Goal: Task Accomplishment & Management: Manage account settings

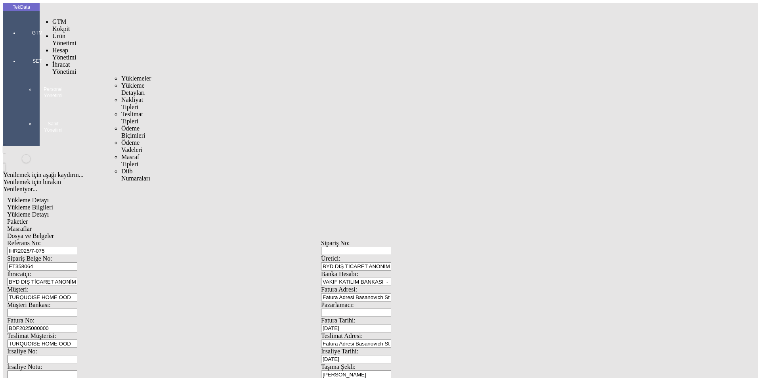
drag, startPoint x: 56, startPoint y: 44, endPoint x: 79, endPoint y: 45, distance: 23.0
click at [59, 61] on span "İhracat Yönetimi" at bounding box center [64, 68] width 24 height 14
drag, startPoint x: 104, startPoint y: 45, endPoint x: 120, endPoint y: 51, distance: 17.3
click at [121, 75] on span "Yüklemeler" at bounding box center [136, 78] width 30 height 7
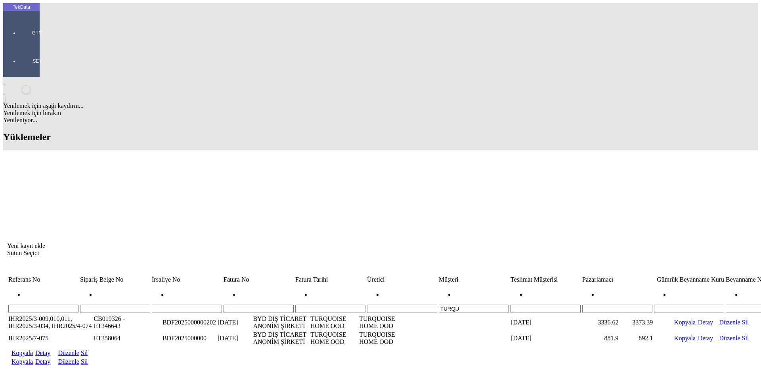
drag, startPoint x: 458, startPoint y: 62, endPoint x: 395, endPoint y: 67, distance: 63.6
click at [395, 284] on tr "TURQU" at bounding box center [604, 298] width 1193 height 29
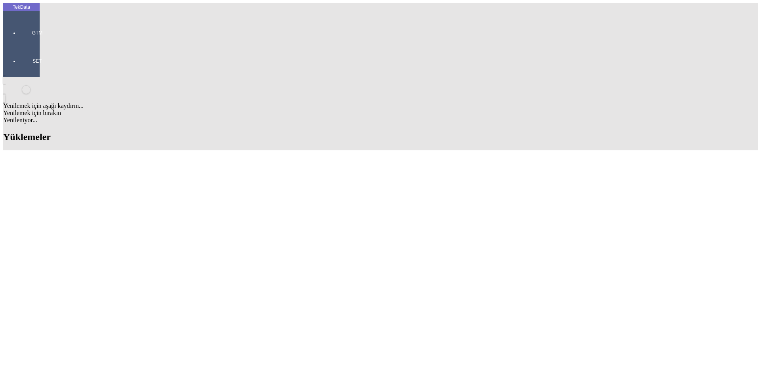
scroll to position [102, 0]
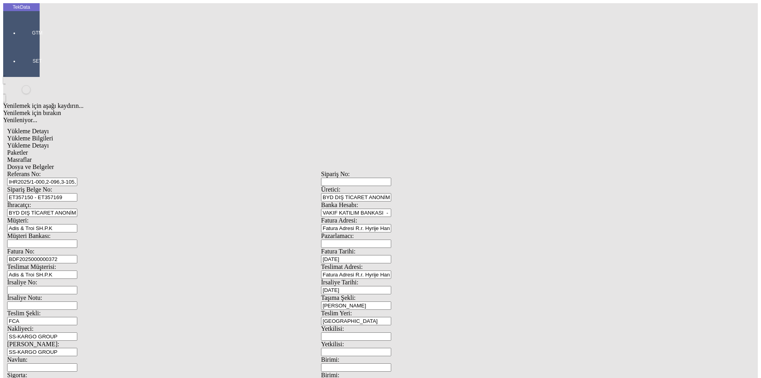
scroll to position [68, 0]
drag, startPoint x: 740, startPoint y: 354, endPoint x: 749, endPoint y: 354, distance: 9.1
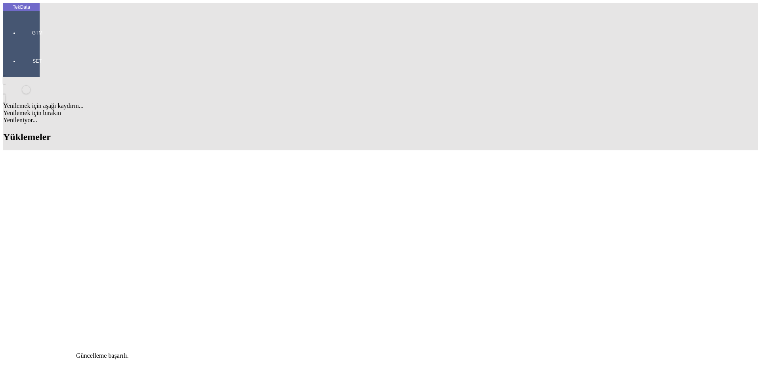
scroll to position [198, 0]
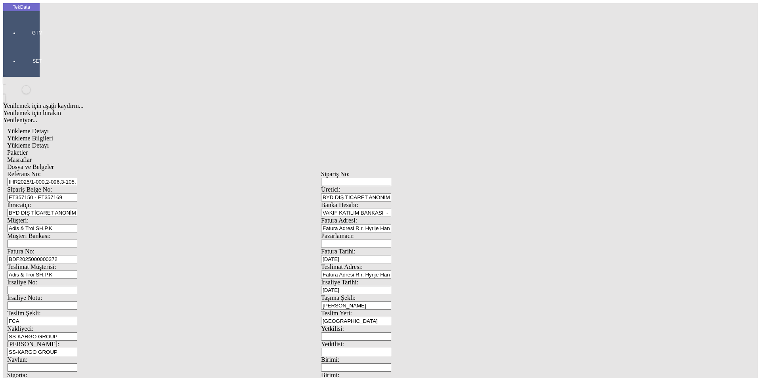
drag, startPoint x: 296, startPoint y: 58, endPoint x: 0, endPoint y: 61, distance: 295.6
click at [3, 61] on div "TekData GTM SET Yenilemek için aşağı kaydırın... Yenilemek için bırakın Yenilen…" at bounding box center [321, 313] width 636 height 621
paste input "4-053, IHR2025/6-002, IHR2025/6-029, IHR2025/7-023, IHR2025/7-033, IHR2025/7-07…"
drag, startPoint x: 196, startPoint y: 57, endPoint x: 177, endPoint y: 57, distance: 19.4
click at [77, 178] on input "IHR2025/4-053, IHR2025/6-002, IHR2025/6-029, IHR2025/7-023, IHR2025/7-033, IHR2…" at bounding box center [42, 182] width 70 height 8
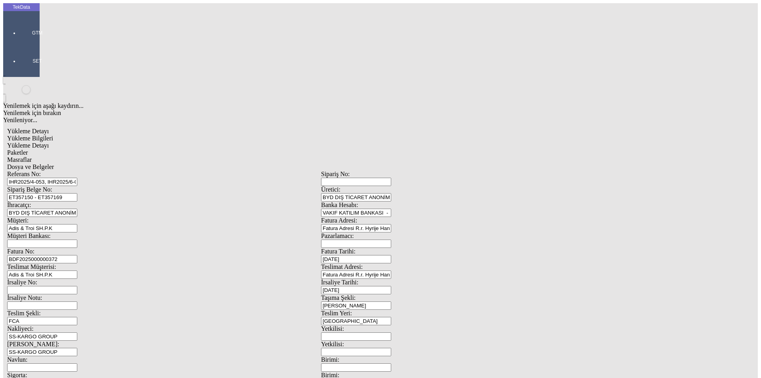
drag, startPoint x: 210, startPoint y: 57, endPoint x: 191, endPoint y: 57, distance: 18.6
click at [77, 178] on input "IHR2025/4-053, IHR2025/6-002, 6-029, IHR2025/7-023, IHR2025/7-033, IHR2025/7-07…" at bounding box center [42, 182] width 70 height 8
drag, startPoint x: 225, startPoint y: 57, endPoint x: 204, endPoint y: 57, distance: 21.0
click at [77, 178] on input "IHR2025/4-053, IHR2025/6-002, 6-029, 7-023, IHR2025/7-033, IHR2025/7-073, IHR20…" at bounding box center [42, 182] width 70 height 8
drag, startPoint x: 237, startPoint y: 57, endPoint x: 219, endPoint y: 58, distance: 18.3
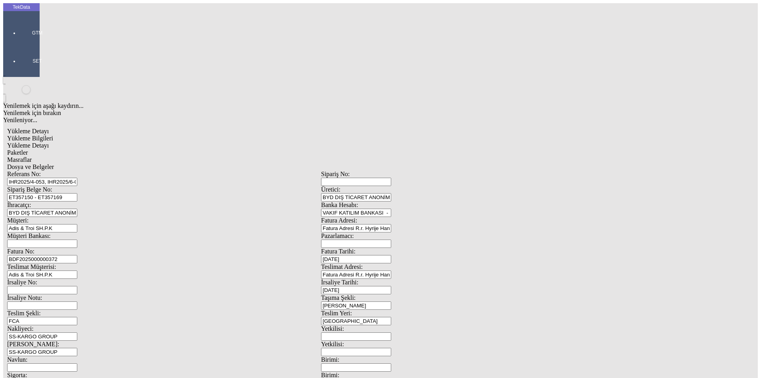
click at [77, 178] on input "IHR2025/4-053, IHR2025/6-002, 6-029, 7-023,7-033, IHR2025/7-073, IHR2025/7-080" at bounding box center [42, 182] width 70 height 8
drag, startPoint x: 250, startPoint y: 57, endPoint x: 233, endPoint y: 58, distance: 17.5
click at [77, 178] on input "IHR2025/4-053, IHR2025/6-002, 6-029, 7-023,7-033, 7-073, IHR2025/7-080" at bounding box center [42, 182] width 70 height 8
type input "IHR2025/4-053, IHR2025/6-002, 6-029, 7-023,7-033, 7-073, 7-080"
drag, startPoint x: 170, startPoint y: 74, endPoint x: 22, endPoint y: 73, distance: 148.2
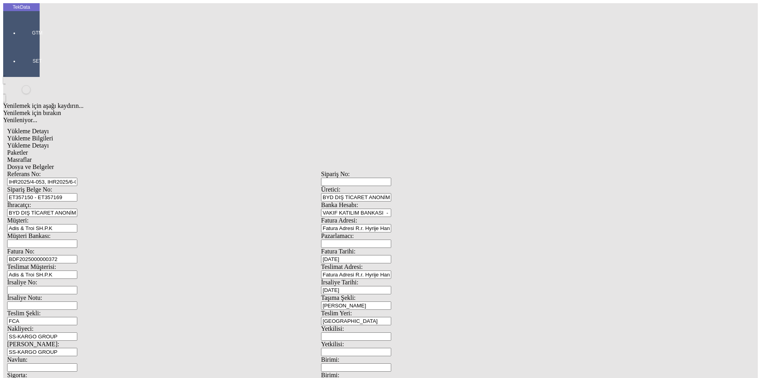
click at [22, 73] on div "TekData GTM SET Yenilemek için aşağı kaydırın... Yenilemek için bırakın Yenilen…" at bounding box center [321, 313] width 636 height 621
paste input "8091"
paste input "ET358094"
type input "ET358091 - ET358094"
click at [77, 255] on input "BDF2025000000372" at bounding box center [42, 259] width 70 height 8
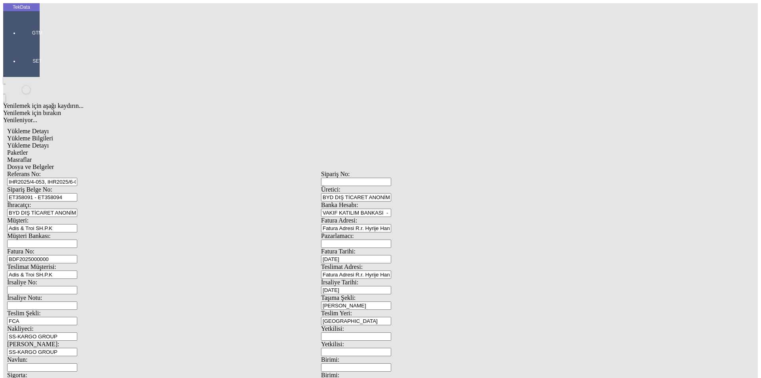
type input "BDF2025000000"
type input "[DATE]"
click at [350, 170] on div "Referans No: IHR2025/4-053, IHR2025/6-002, 6-029, 7-023,7-033, 7-073, 7-080 Sip…" at bounding box center [321, 355] width 628 height 371
type input "[DATE]"
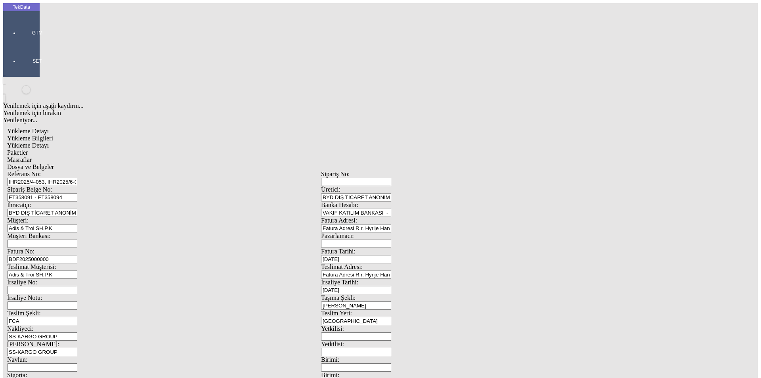
type input "[DATE]"
drag, startPoint x: 79, startPoint y: 342, endPoint x: 24, endPoint y: 345, distance: 55.6
click at [27, 347] on div "TekData GTM SET Yenilemek için aşağı kaydırın... Yenilemek için bırakın Yenilen…" at bounding box center [321, 313] width 636 height 621
type input "[DATE]"
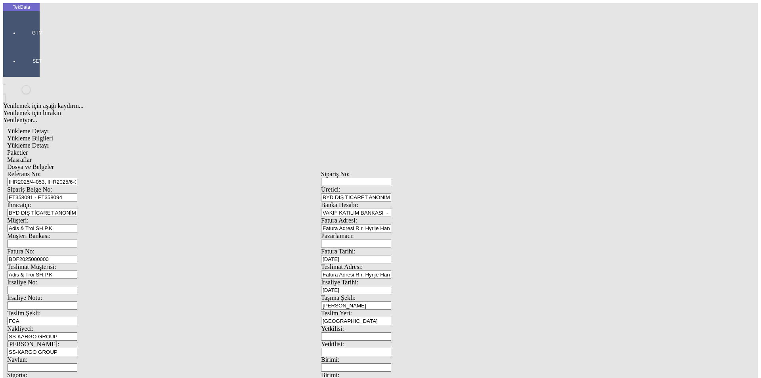
drag, startPoint x: 147, startPoint y: 306, endPoint x: 43, endPoint y: 313, distance: 104.0
click at [43, 312] on div "Referans No: IHR2025/4-053, IHR2025/6-002, 6-029, 7-023,7-033, 7-073, 7-080 Sip…" at bounding box center [321, 355] width 628 height 371
type input "7173.71"
drag, startPoint x: 501, startPoint y: 301, endPoint x: 330, endPoint y: 316, distance: 171.5
click at [332, 316] on div "Referans No: IHR2025/4-053, IHR2025/6-002, 6-029, 7-023,7-033, 7-073, 7-080 Sip…" at bounding box center [321, 355] width 628 height 371
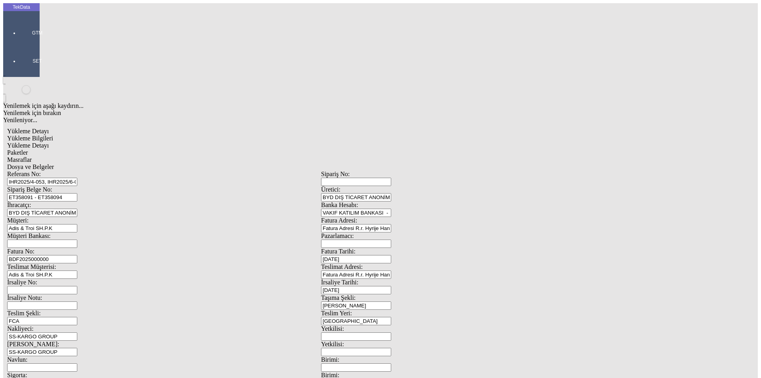
type input "7259.41"
click at [49, 142] on span "Yükleme Detayı" at bounding box center [28, 145] width 42 height 7
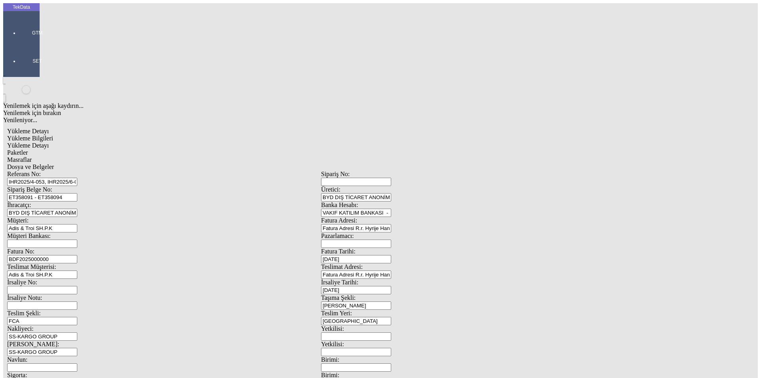
click at [122, 21] on div "Bu kaydı silmek istediğinizden eminmisiniz? [PERSON_NAME]" at bounding box center [61, 10] width 122 height 21
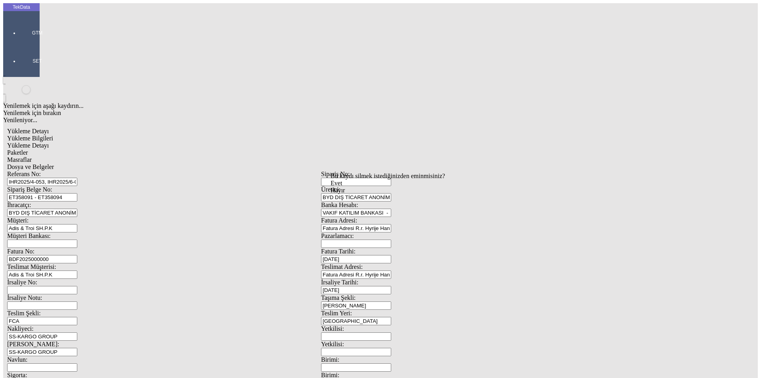
click at [346, 187] on div "Evet" at bounding box center [387, 183] width 115 height 7
drag, startPoint x: 127, startPoint y: 113, endPoint x: 3, endPoint y: 113, distance: 124.4
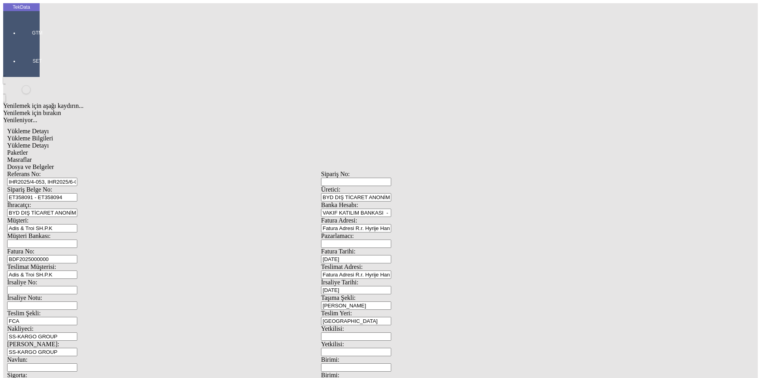
type input "3056.8"
type input "1"
type input "300"
type input "1983.5"
type input "2004.25"
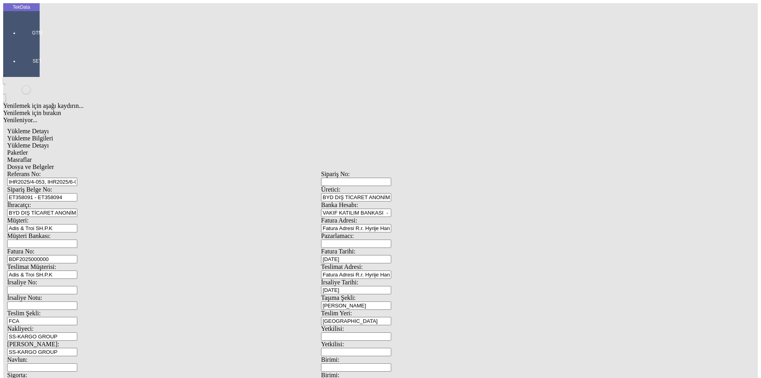
drag, startPoint x: 734, startPoint y: 57, endPoint x: 688, endPoint y: 74, distance: 48.5
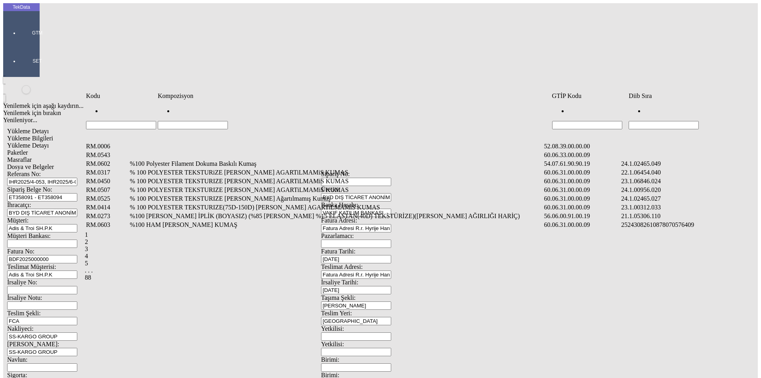
click at [684, 121] on input "Hücreyi Filtrele" at bounding box center [663, 125] width 70 height 8
type input "2465.008"
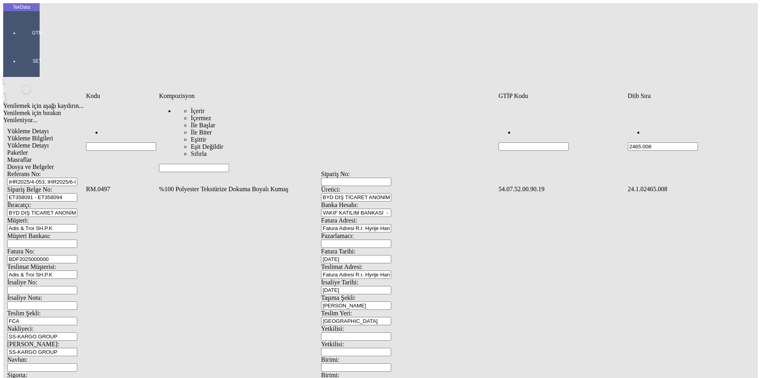
click at [191, 185] on td "%100 Polyester Tekstürize Dokuma Boyalı Kumaş" at bounding box center [328, 189] width 338 height 8
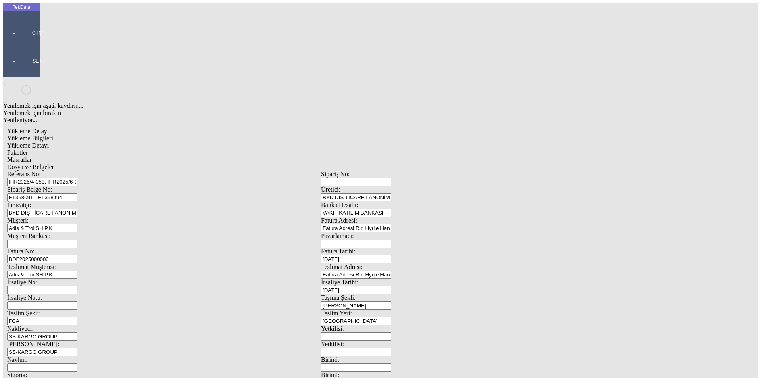
type input "348.5"
click at [442, 143] on div "Metre" at bounding box center [589, 146] width 314 height 7
type input "Metre"
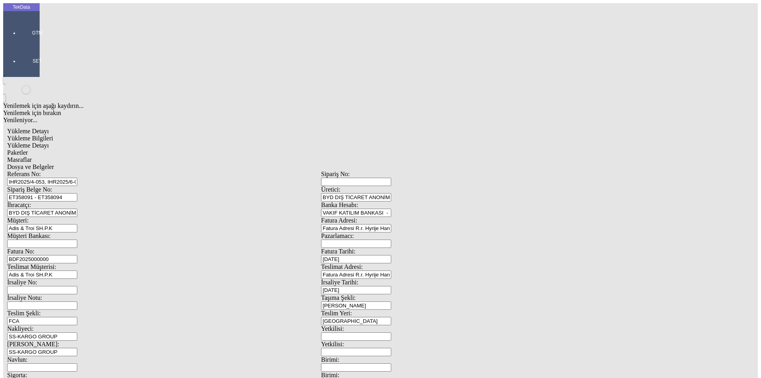
type input "1"
click at [443, 173] on div "Avro" at bounding box center [589, 176] width 314 height 7
type input "Avro"
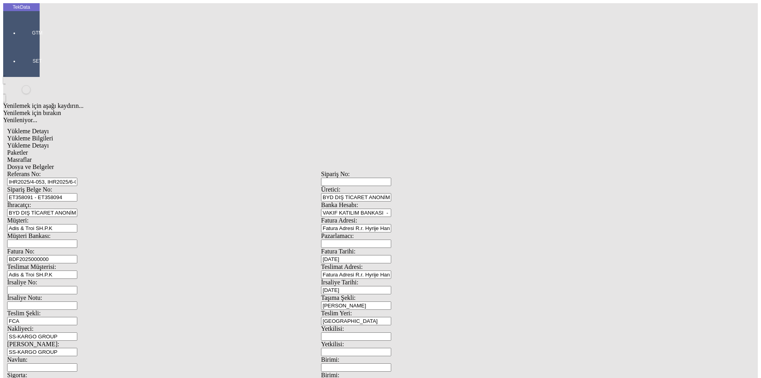
type input "300"
drag, startPoint x: 470, startPoint y: 144, endPoint x: 470, endPoint y: 149, distance: 5.2
type input "281.85"
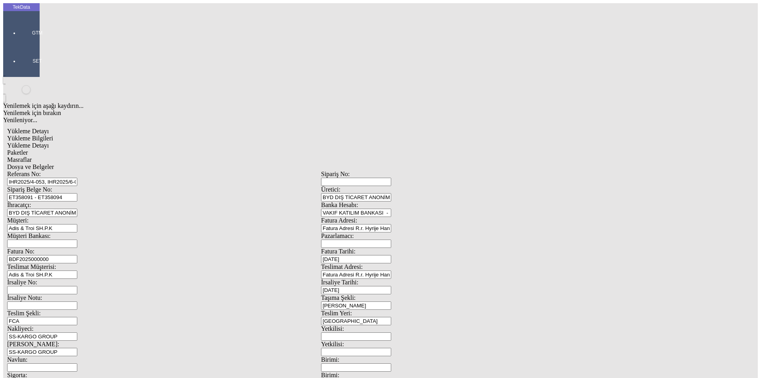
type input "283.8"
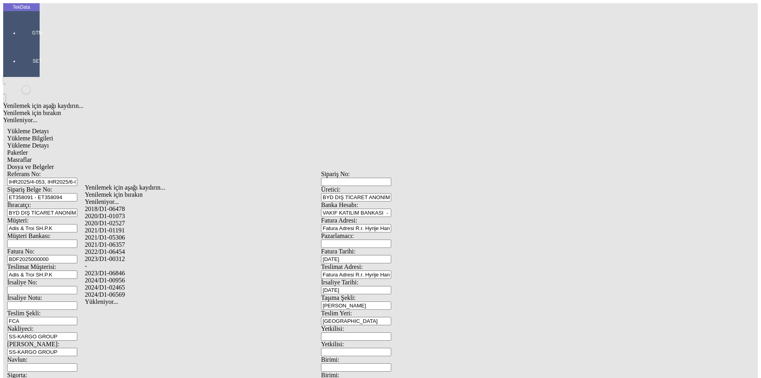
click at [120, 284] on div "2024/D1-02465" at bounding box center [239, 287] width 308 height 7
type input "2024/D1-02465"
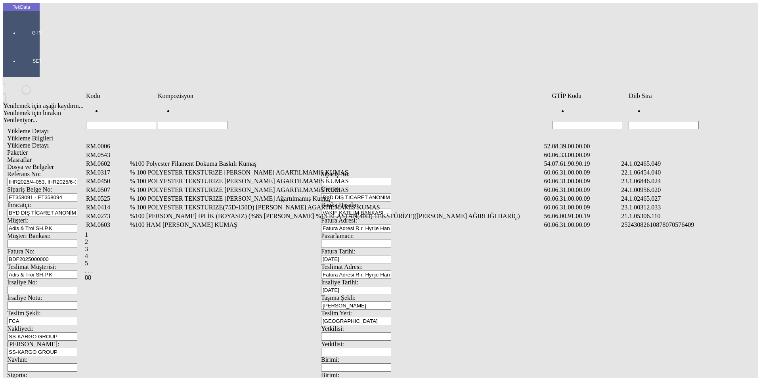
click at [660, 121] on input "Hücreyi Filtrele" at bounding box center [663, 125] width 70 height 8
type input "2465."
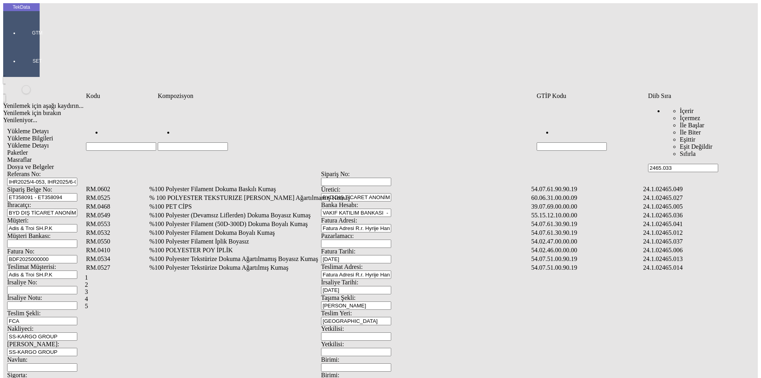
type input "2465.033"
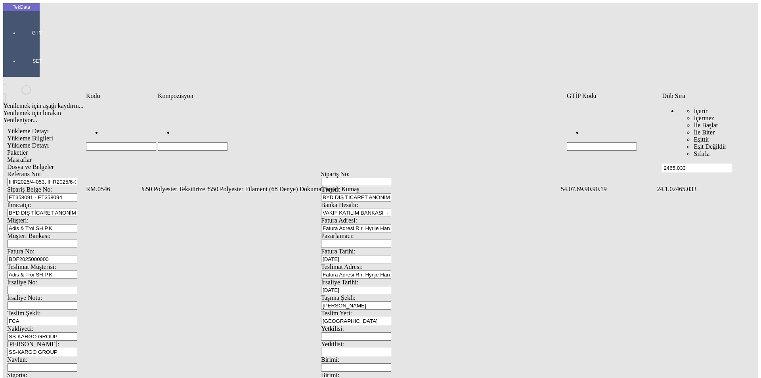
click at [221, 185] on td "%50 Polyester Tekstürize %50 Polyester Filament (68 Denye) Dokuma Boyalı Kumaş" at bounding box center [350, 189] width 420 height 8
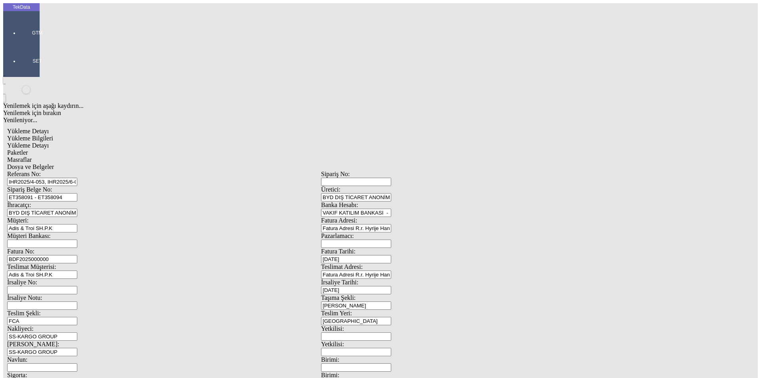
type input "713.7"
click at [443, 143] on div "Metre" at bounding box center [589, 146] width 314 height 7
type input "Metre"
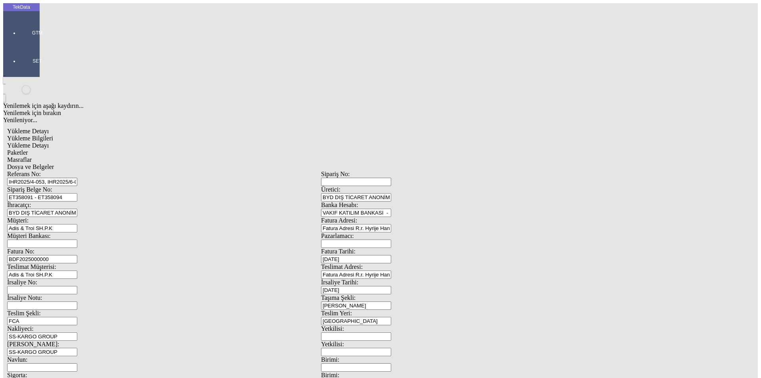
type input "1"
click at [441, 173] on div "Avro" at bounding box center [589, 176] width 314 height 7
type input "Avro"
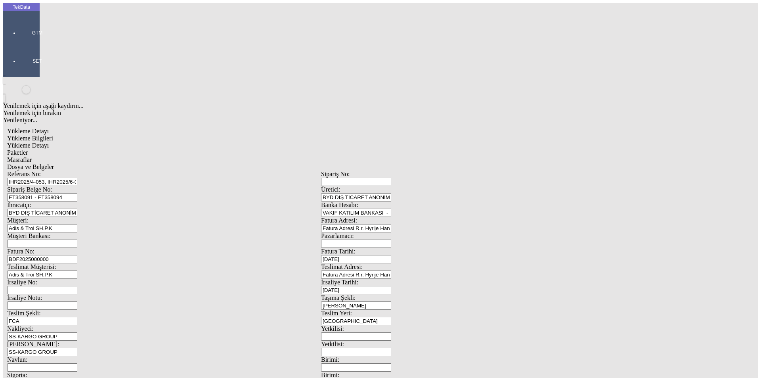
type input "1"
type input "300"
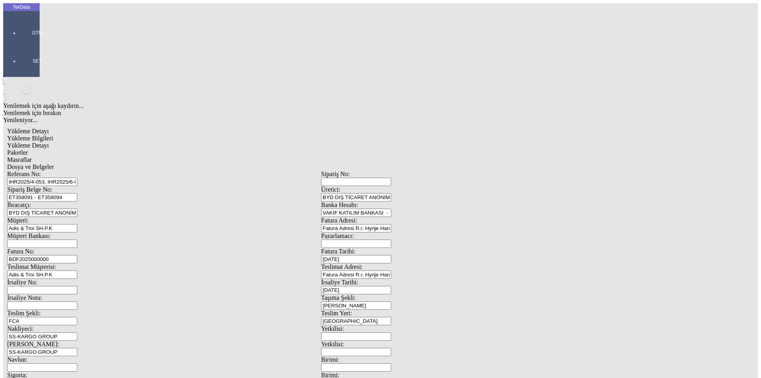
type input "504.45"
type input "508.2"
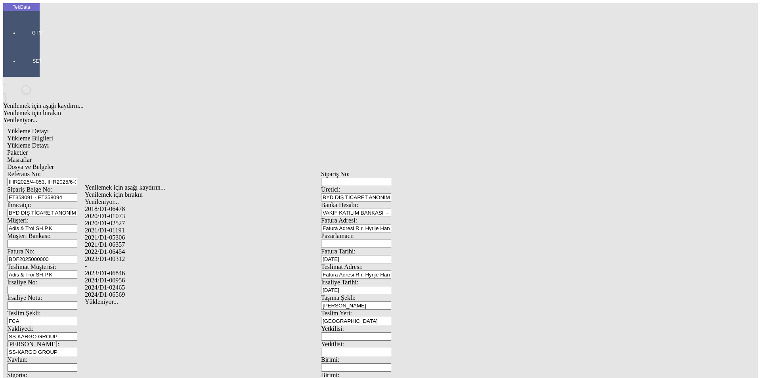
click at [115, 284] on div "2024/D1-02465" at bounding box center [239, 287] width 308 height 7
type input "2024/D1-02465"
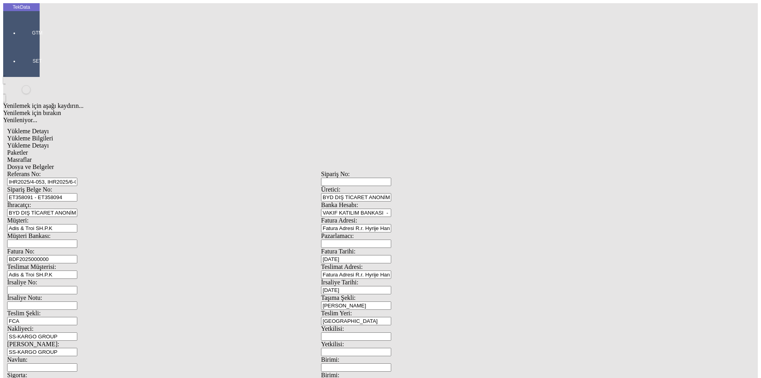
drag, startPoint x: 479, startPoint y: 87, endPoint x: 505, endPoint y: 87, distance: 25.4
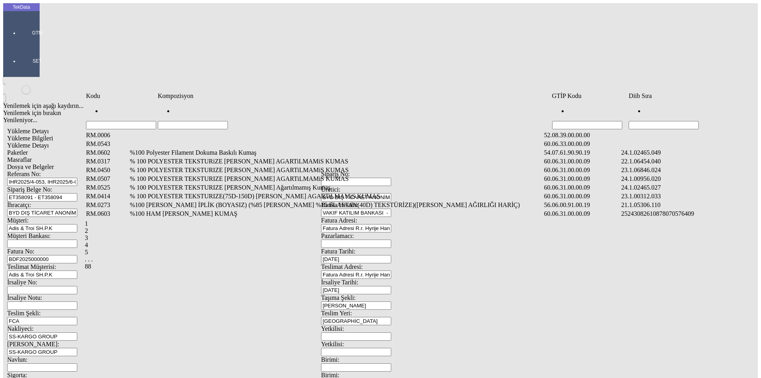
click at [638, 121] on input "Hücreyi Filtrele" at bounding box center [663, 125] width 70 height 8
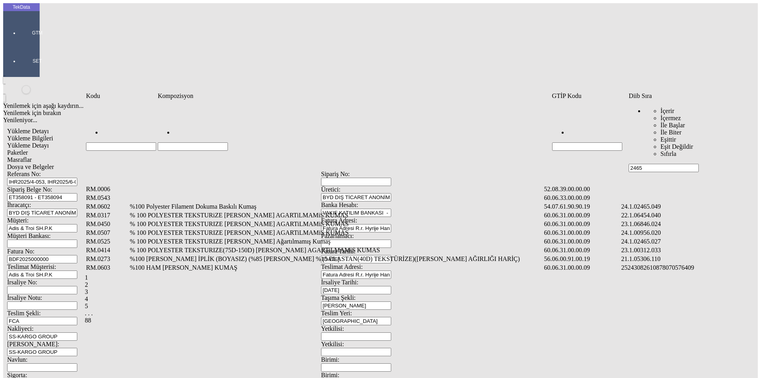
type input "2465"
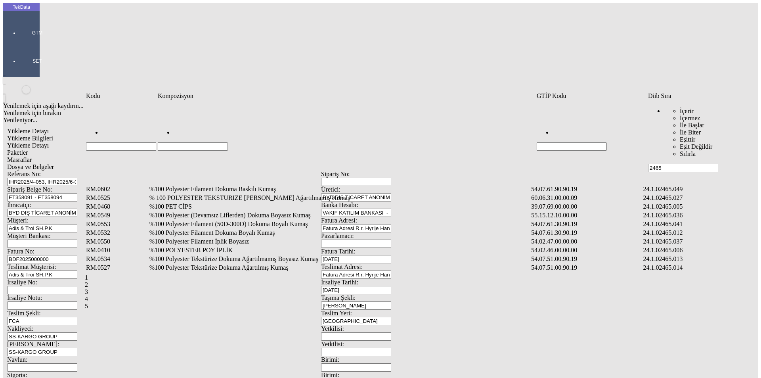
click at [200, 229] on td "%100 Polyester Filament Dokuma Boyalı Kumaş" at bounding box center [339, 233] width 381 height 8
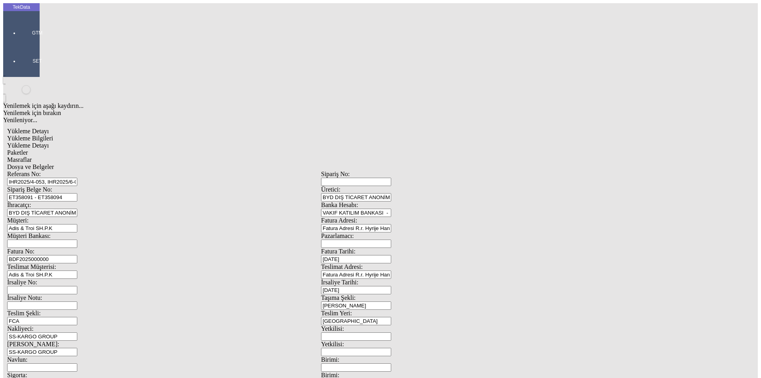
type input "4253.5"
drag, startPoint x: 427, startPoint y: 116, endPoint x: 441, endPoint y: 117, distance: 14.3
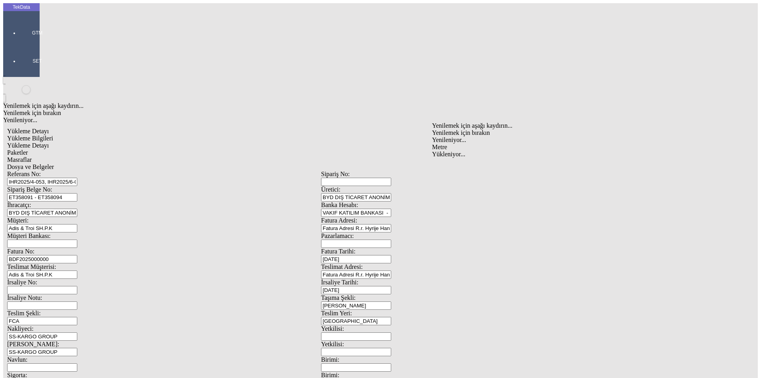
drag, startPoint x: 442, startPoint y: 117, endPoint x: 443, endPoint y: 127, distance: 10.3
click at [443, 143] on div "Metre" at bounding box center [589, 146] width 314 height 7
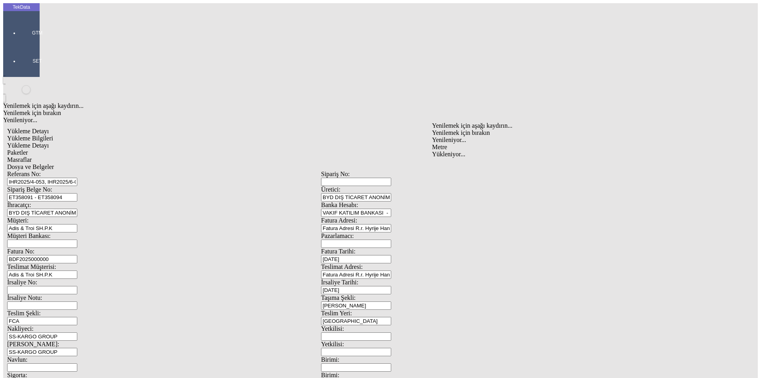
type input "Metre"
type input "1"
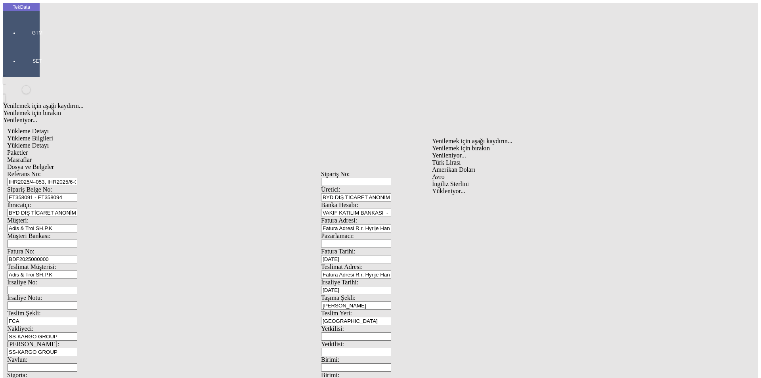
click at [448, 173] on div "Avro" at bounding box center [589, 176] width 314 height 7
type input "Avro"
type input "300"
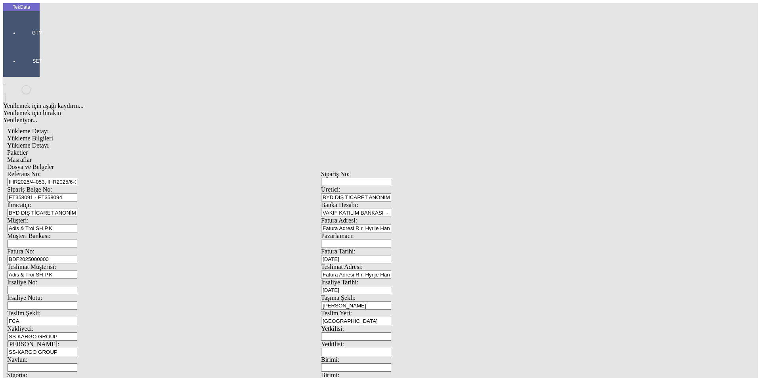
type input "792.3"
type input "807.45"
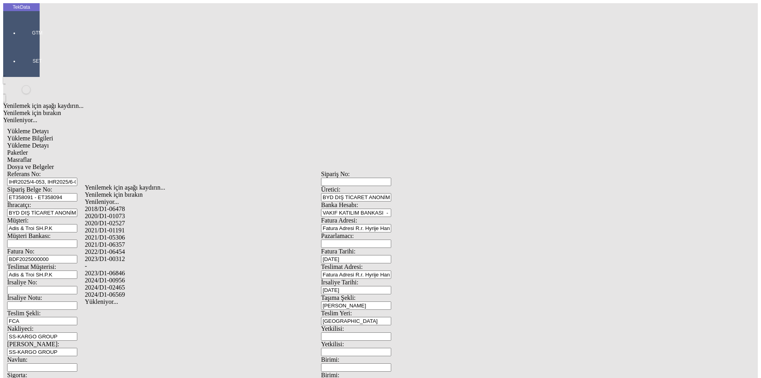
click at [121, 284] on div "2024/D1-02465" at bounding box center [239, 287] width 308 height 7
type input "2024/D1-02465"
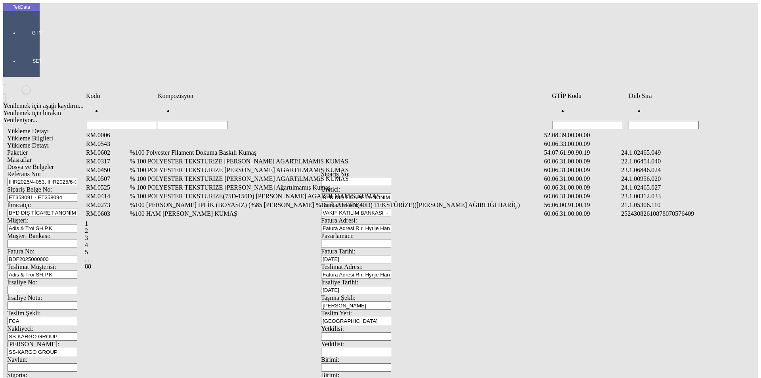
click at [682, 121] on input "Hücreyi Filtrele" at bounding box center [663, 125] width 70 height 8
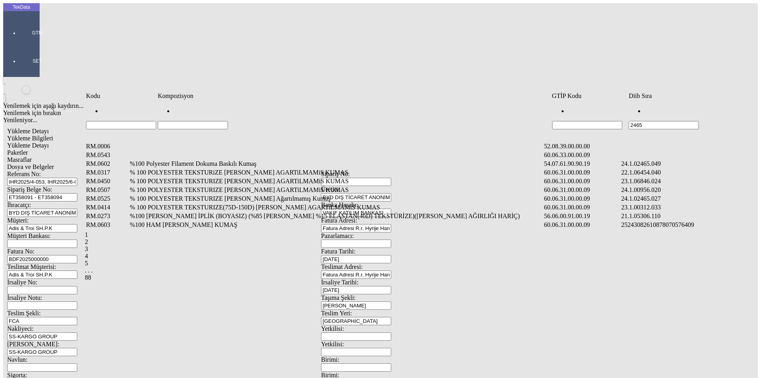
type input "2465"
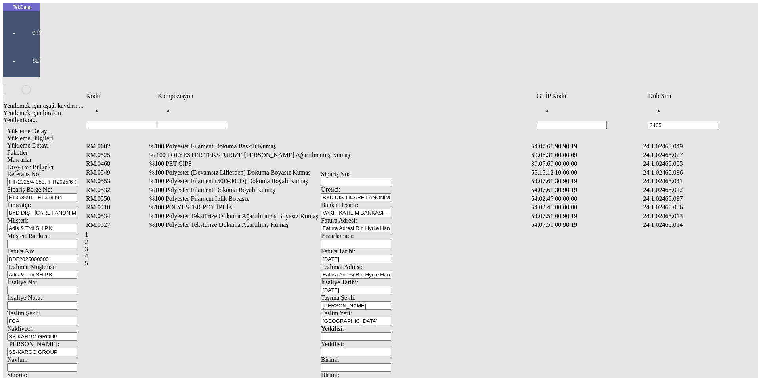
type input "2465."
type input "2465.012"
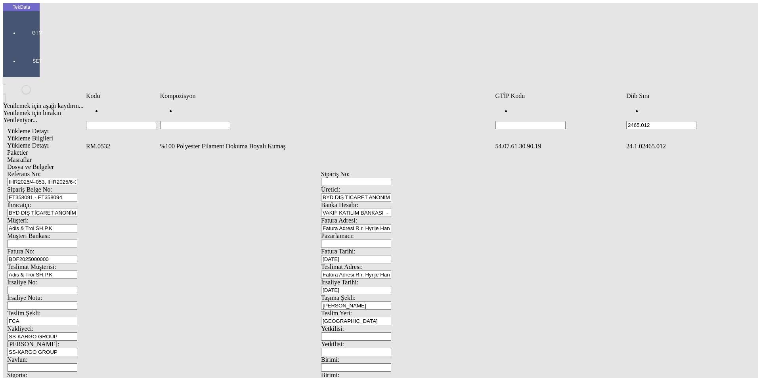
click at [221, 142] on td "%100 Polyester Filament Dokuma Boyalı Kumaş" at bounding box center [327, 146] width 334 height 8
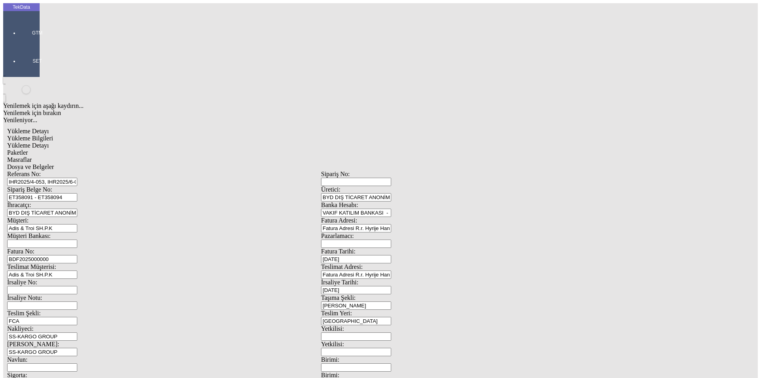
type input "2242.4"
click at [445, 143] on div "Metre" at bounding box center [589, 146] width 314 height 7
type input "Metre"
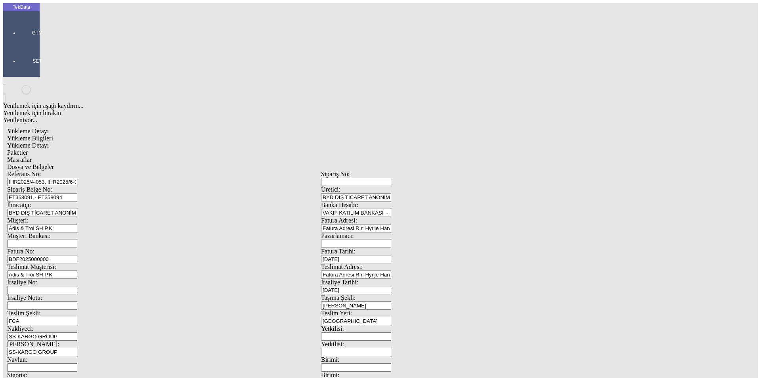
type input "1"
click at [442, 173] on div "Avro" at bounding box center [589, 176] width 314 height 7
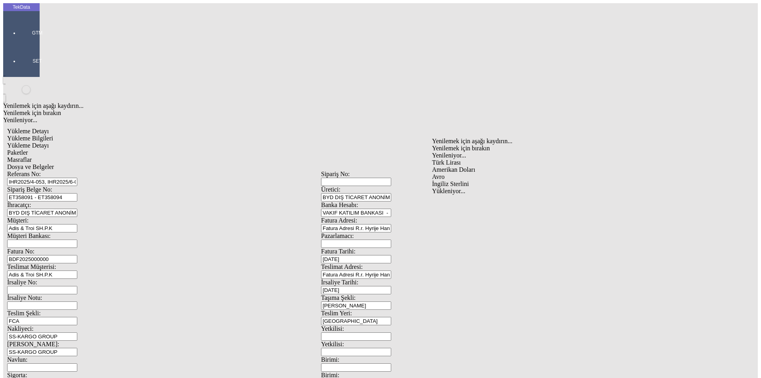
type input "Avro"
type input "300"
type input "675.15"
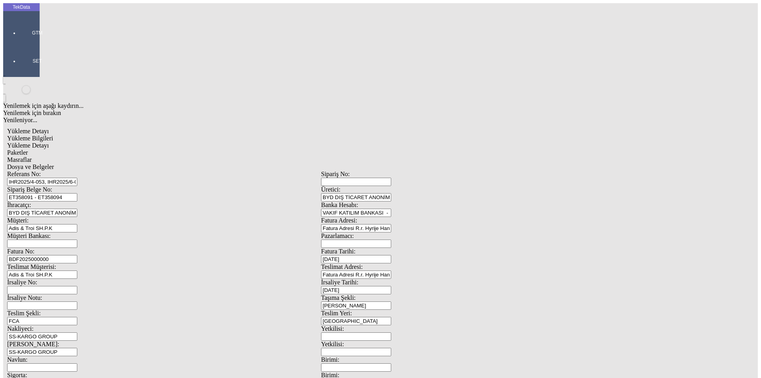
type input "682.35"
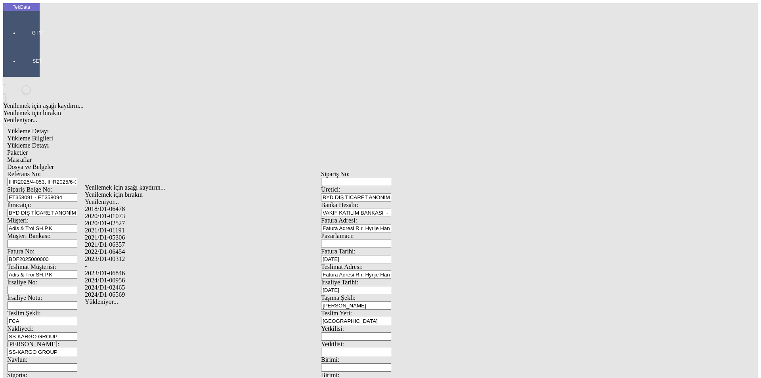
click at [121, 284] on div "2024/D1-02465" at bounding box center [239, 287] width 308 height 7
type input "2024/D1-02465"
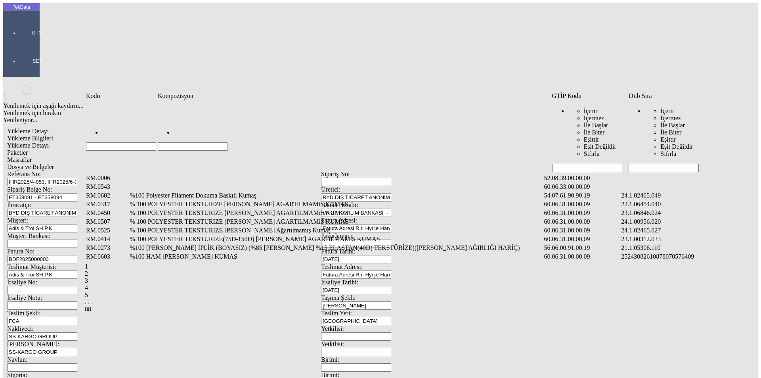
click at [651, 164] on input "Hücreyi Filtrele" at bounding box center [663, 168] width 70 height 8
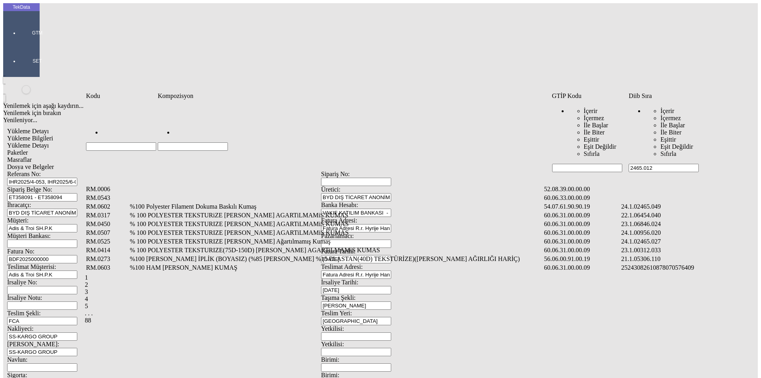
type input "2465.012"
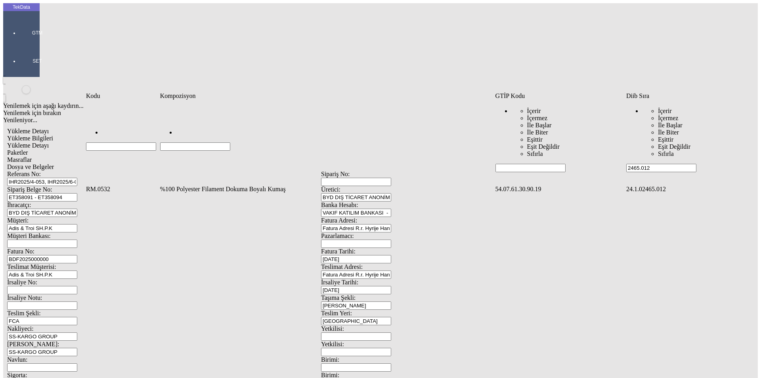
click at [188, 185] on td "%100 Polyester Filament Dokuma Boyalı Kumaş" at bounding box center [327, 189] width 334 height 8
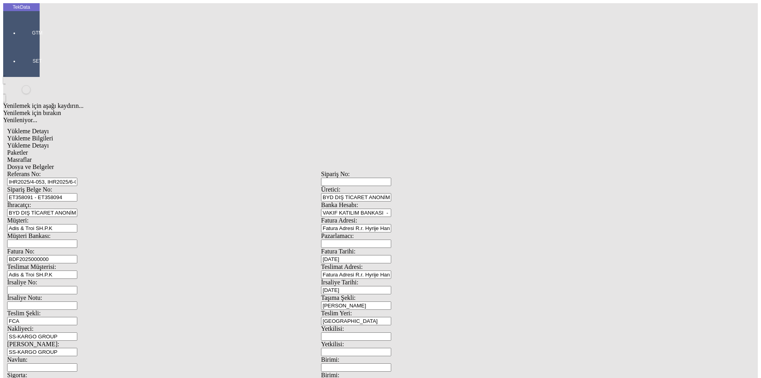
type input "1968.55"
click at [454, 143] on div "Metre" at bounding box center [589, 146] width 314 height 7
type input "Metre"
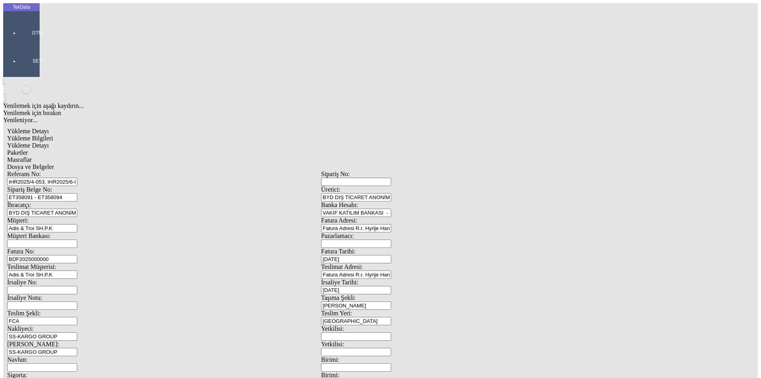
type input "1"
drag, startPoint x: 440, startPoint y: 133, endPoint x: 444, endPoint y: 137, distance: 5.6
click at [445, 166] on div "Amerikan Doları" at bounding box center [589, 169] width 314 height 7
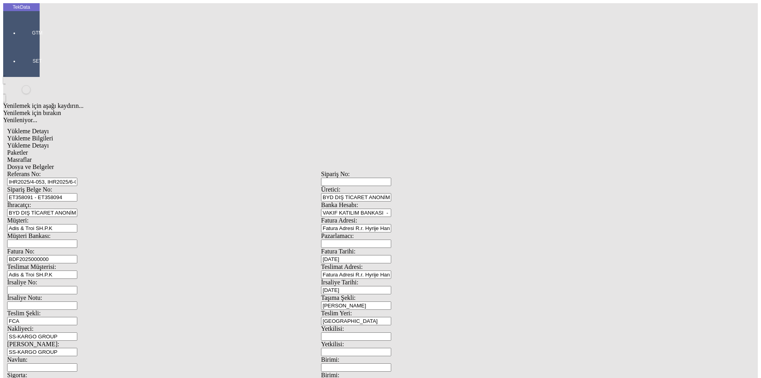
click at [445, 173] on div "Avro" at bounding box center [589, 176] width 314 height 7
type input "Avro"
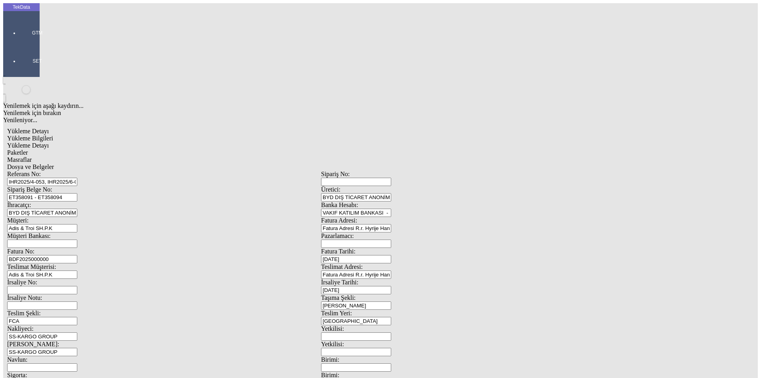
type input "1"
type input "300"
type input "828.93"
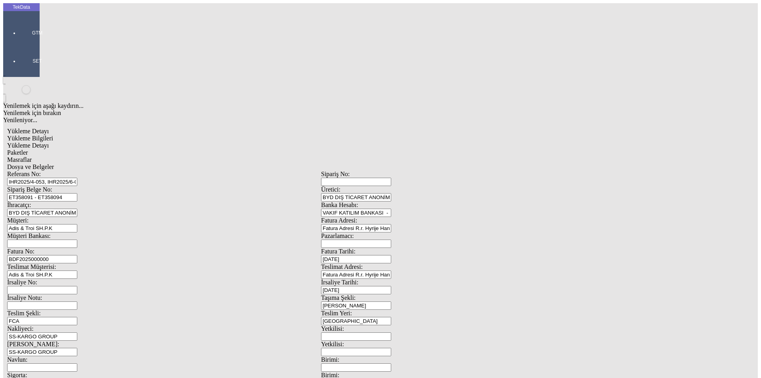
type input "836.28"
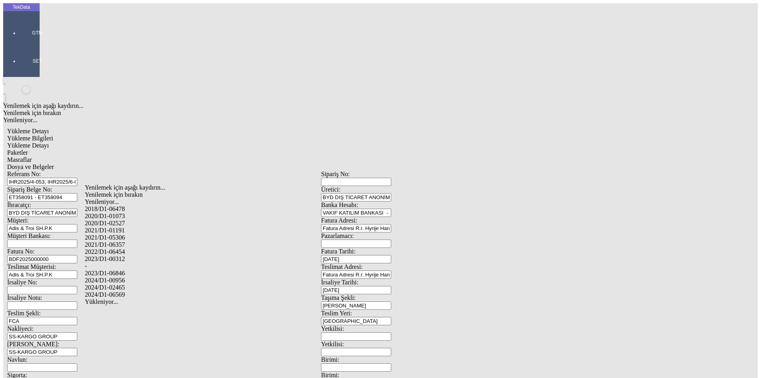
drag, startPoint x: 117, startPoint y: 277, endPoint x: 225, endPoint y: 265, distance: 108.4
click at [119, 284] on div "2024/D1-02465" at bounding box center [239, 287] width 308 height 7
type input "2024/D1-02465"
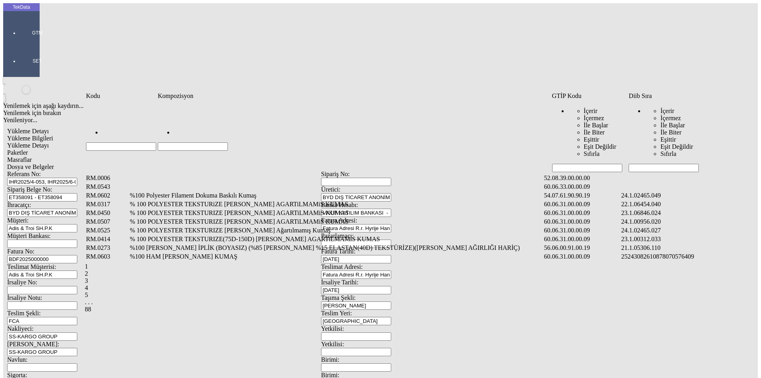
click at [648, 164] on input "Hücreyi Filtrele" at bounding box center [663, 168] width 70 height 8
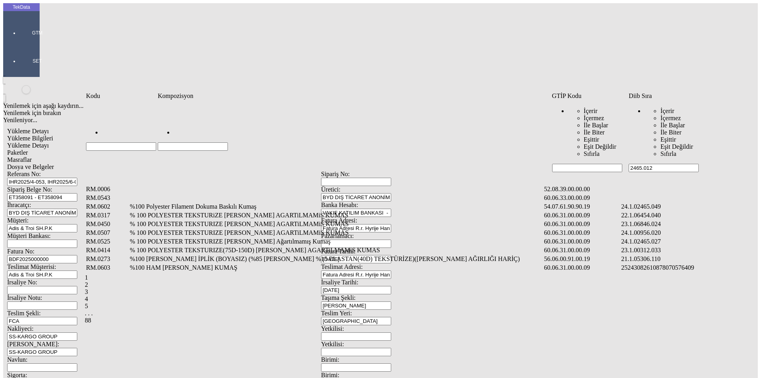
type input "2465.012"
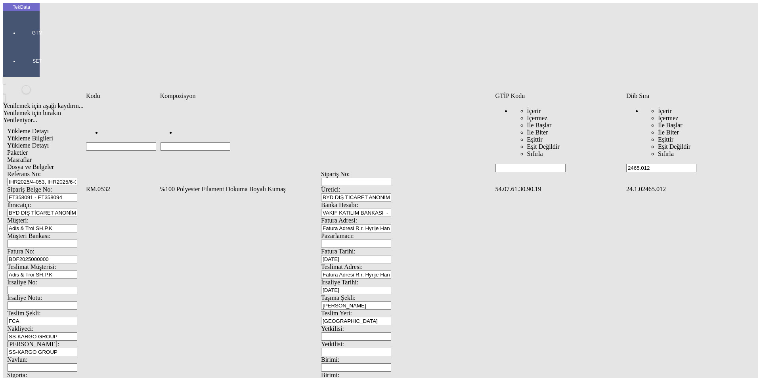
click at [190, 185] on td "%100 Polyester Filament Dokuma Boyalı Kumaş" at bounding box center [327, 189] width 334 height 8
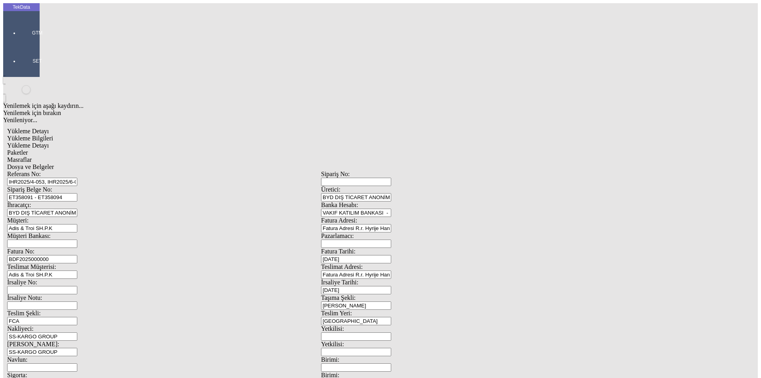
type input "1257.8"
click at [443, 143] on div "Metre" at bounding box center [589, 146] width 314 height 7
type input "Metre"
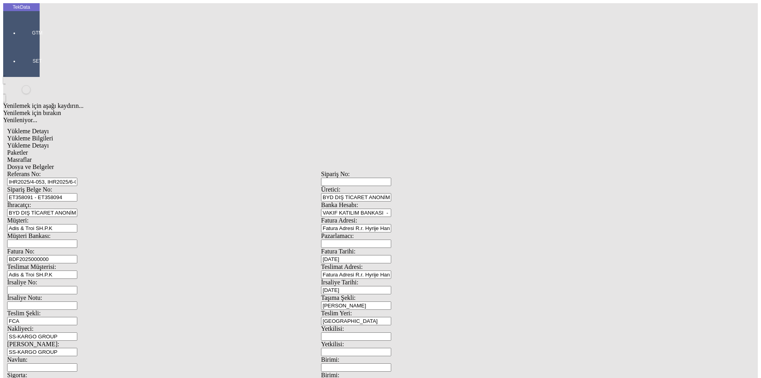
type input "1"
click at [445, 173] on div "Avro" at bounding box center [589, 176] width 314 height 7
type input "Avro"
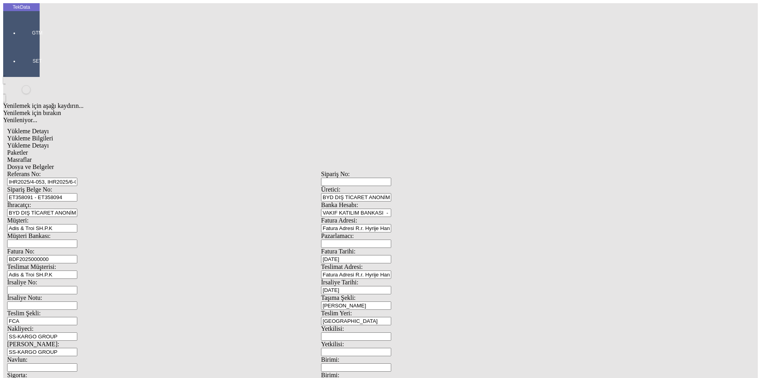
type input "300"
type input "322.15"
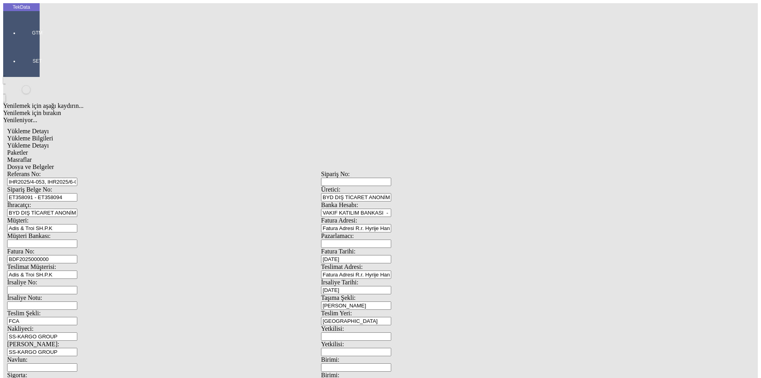
type input "326.5"
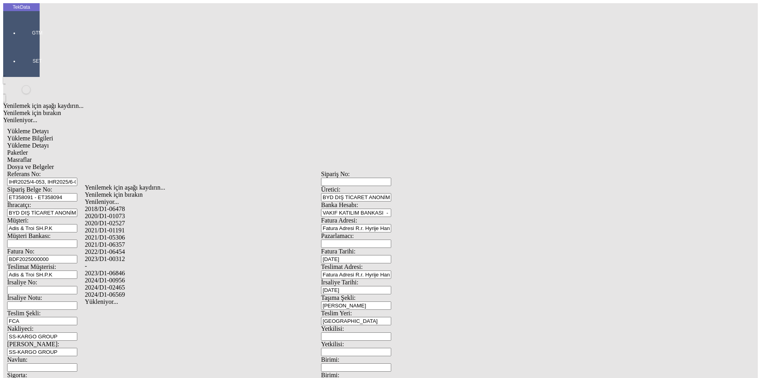
click at [122, 284] on div "2024/D1-02465" at bounding box center [239, 287] width 308 height 7
type input "2024/D1-02465"
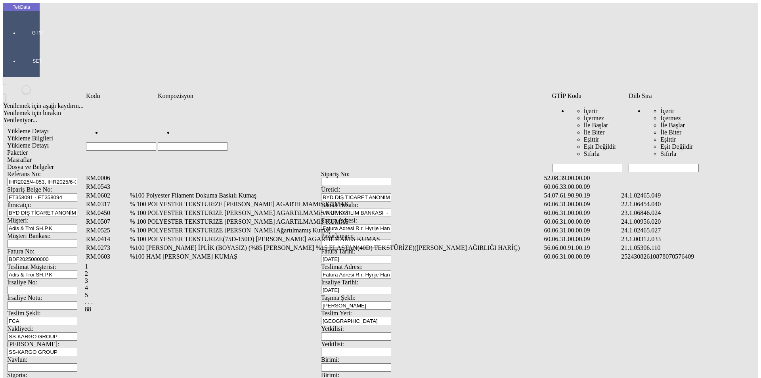
click at [639, 164] on input "Hücreyi Filtrele" at bounding box center [663, 168] width 70 height 8
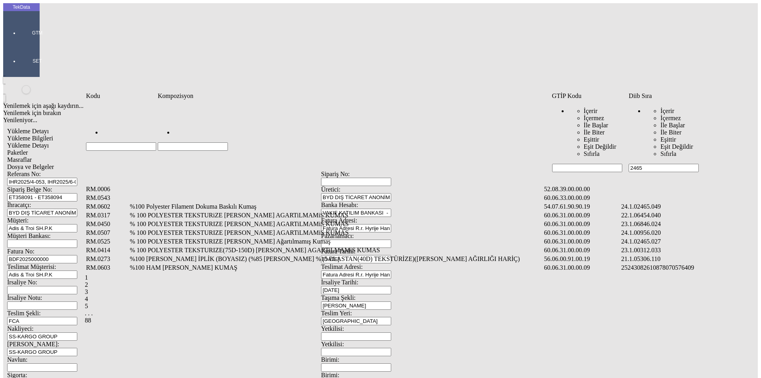
type input "2465"
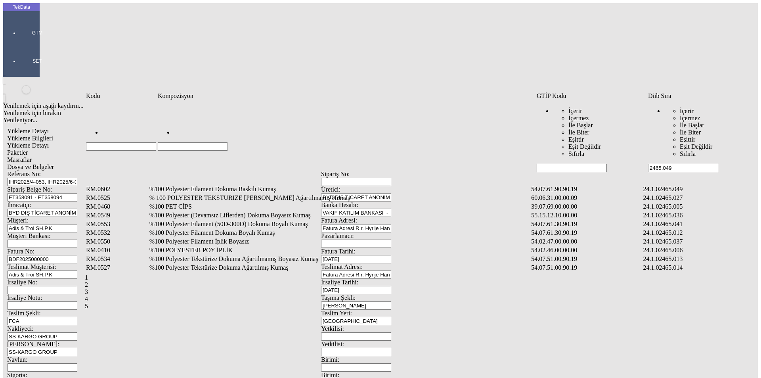
type input "2465.049"
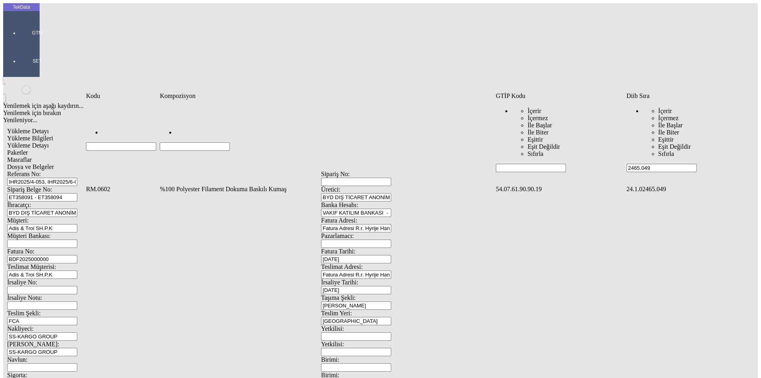
click at [279, 185] on td "%100 Polyester Filament Dokuma Baskılı Kumaş" at bounding box center [326, 189] width 335 height 8
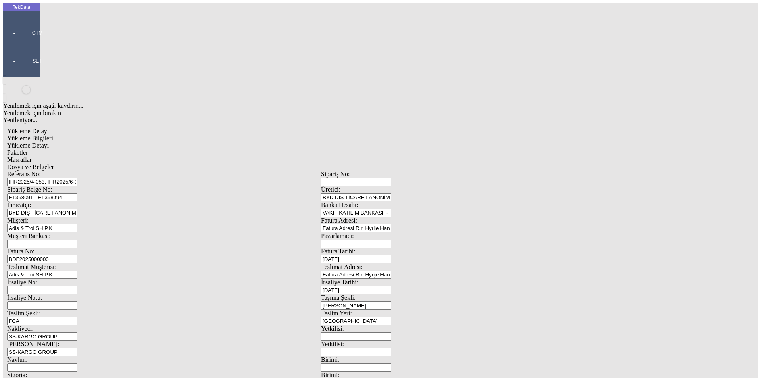
type input "7159.95"
click at [447, 143] on div "Metre" at bounding box center [589, 146] width 314 height 7
type input "Metre"
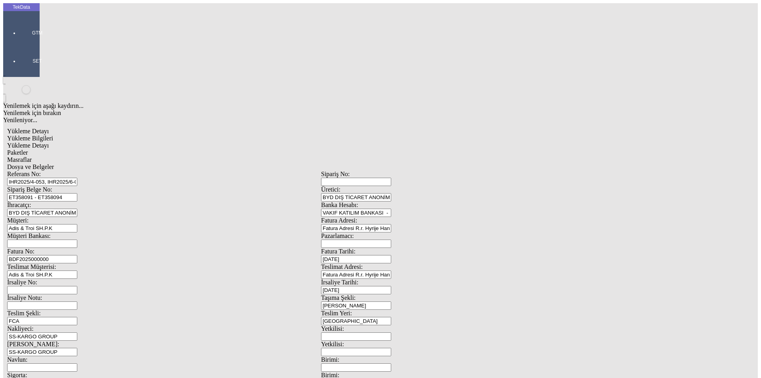
type input "1"
click at [442, 173] on div "Avro" at bounding box center [589, 176] width 314 height 7
type input "Avro"
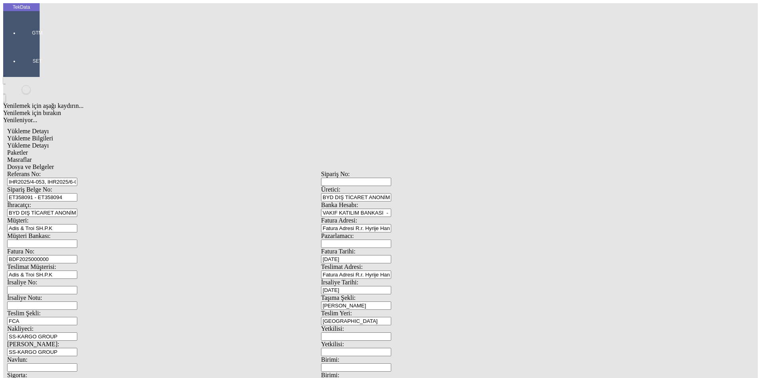
type input "300"
type input "1785.38"
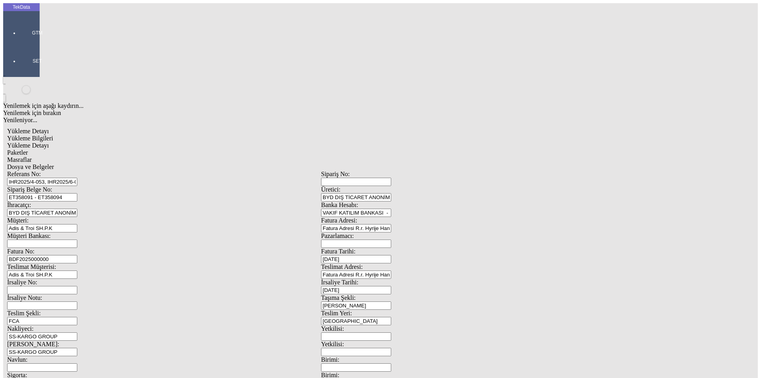
type input "1810.58"
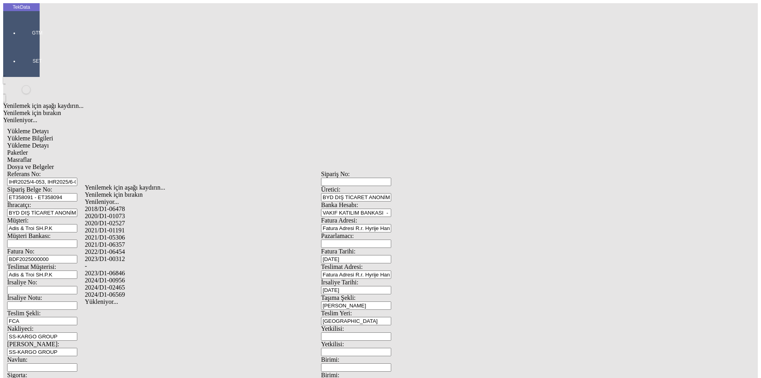
click at [125, 284] on div "2024/D1-02465" at bounding box center [239, 287] width 308 height 7
type input "2024/D1-02465"
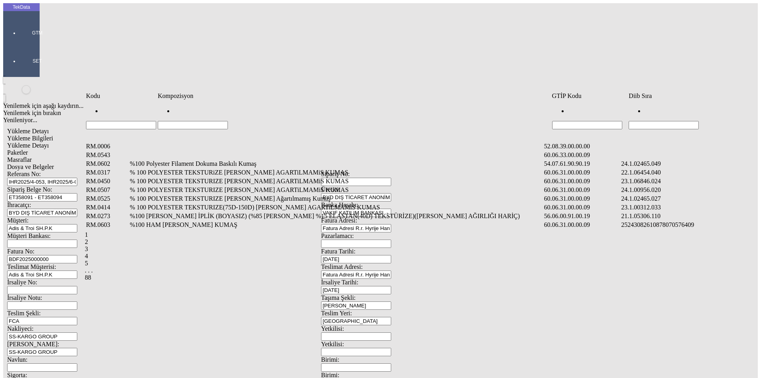
click at [163, 121] on input "Hücreyi Filtrele" at bounding box center [193, 125] width 70 height 8
type input "karte"
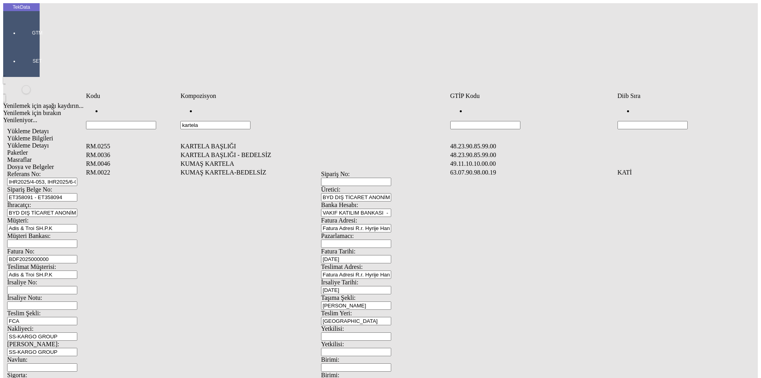
type input "kartela"
click at [185, 160] on td "KUMAŞ KARTELA" at bounding box center [314, 164] width 269 height 8
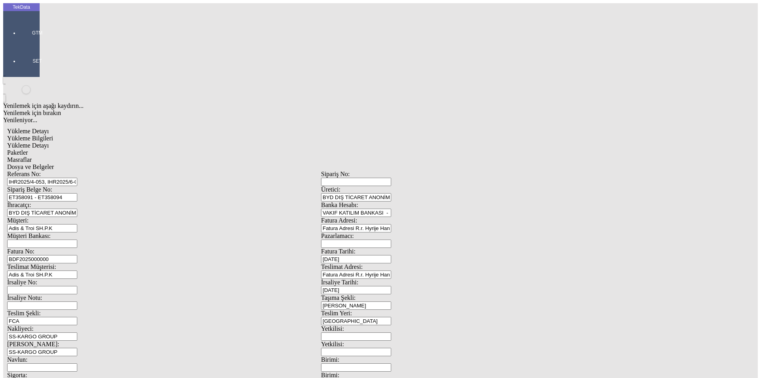
type input "18"
click at [448, 143] on div "Adet" at bounding box center [589, 146] width 314 height 7
type input "Adet"
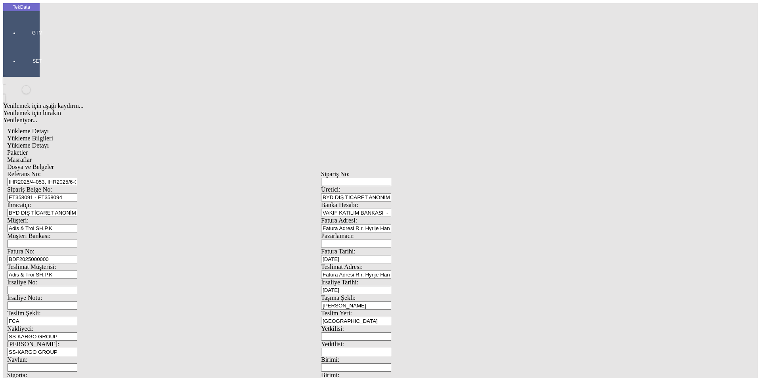
type input "0.5"
click at [447, 166] on div "Amerikan Doları" at bounding box center [589, 169] width 314 height 7
type input "Amerikan Doları"
type input "4.5"
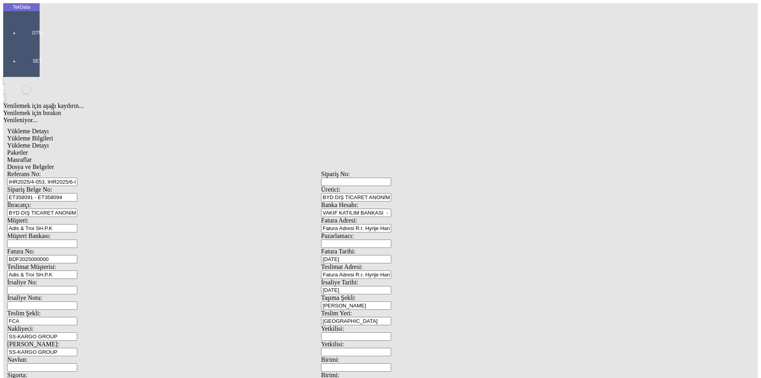
type input "4.7"
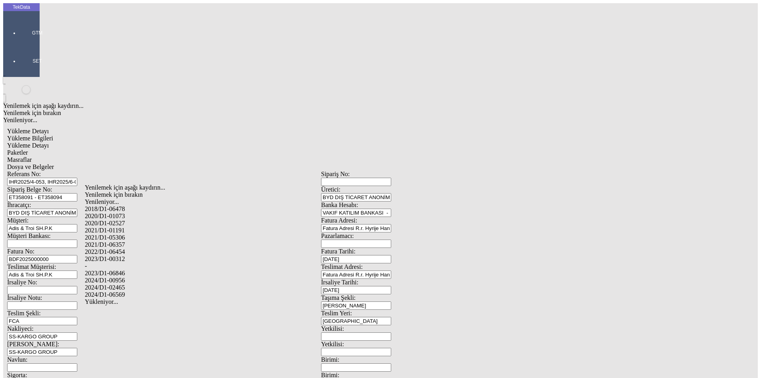
drag, startPoint x: 101, startPoint y: 251, endPoint x: 269, endPoint y: 233, distance: 168.6
click at [101, 262] on div "-" at bounding box center [239, 265] width 308 height 7
type input "-"
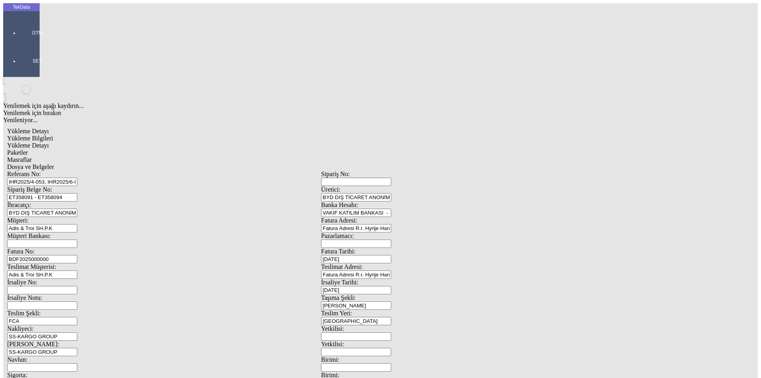
type input "[PERSON_NAME]"
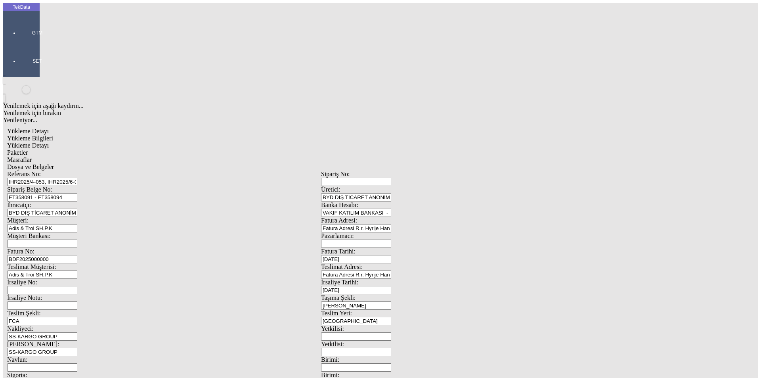
type input "-"
drag, startPoint x: 452, startPoint y: 225, endPoint x: 455, endPoint y: 220, distance: 5.4
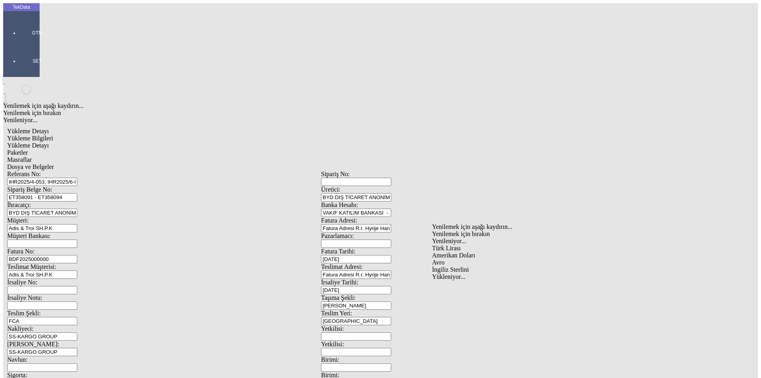
click at [447, 259] on div "Avro" at bounding box center [589, 262] width 314 height 7
type input "Avro"
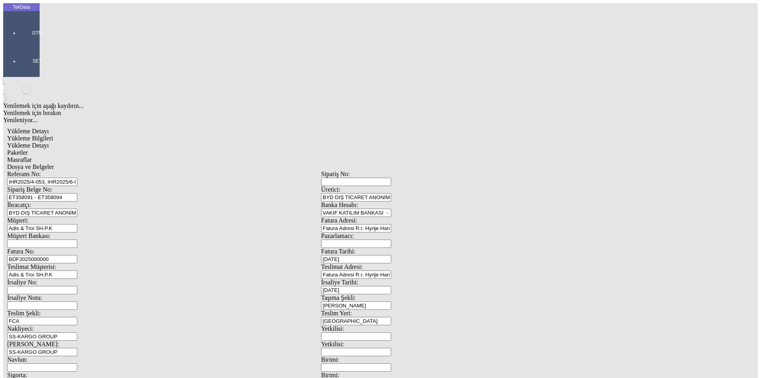
drag, startPoint x: 467, startPoint y: 260, endPoint x: 514, endPoint y: 243, distance: 49.5
click at [53, 135] on span "Yükleme Bilgileri" at bounding box center [30, 138] width 46 height 7
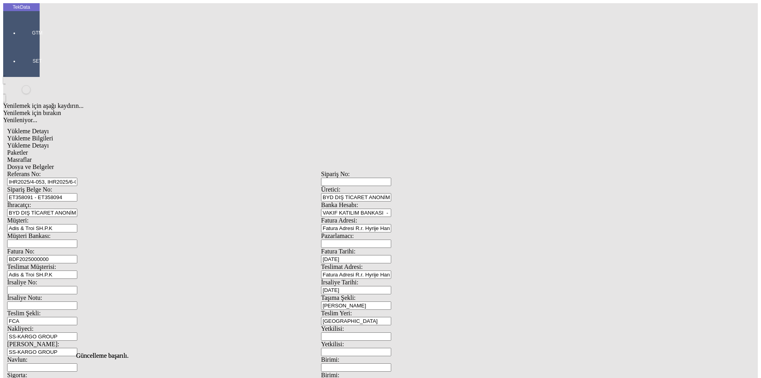
scroll to position [68, 0]
drag, startPoint x: 134, startPoint y: 306, endPoint x: 47, endPoint y: 306, distance: 86.8
click at [47, 306] on div "Referans No: IHR2025/4-053, IHR2025/6-002, 6-029, 7-023,7-033, 7-073, 7-080 Sip…" at bounding box center [321, 355] width 628 height 371
type input "7178.21"
drag, startPoint x: 431, startPoint y: 309, endPoint x: 361, endPoint y: 315, distance: 70.4
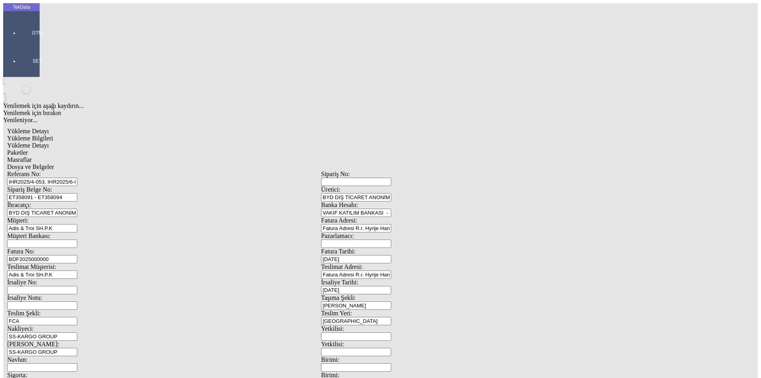
click at [386, 319] on div "Referans No: IHR2025/4-053, IHR2025/6-002, 6-029, 7-023,7-033, 7-073, 7-080 Sip…" at bounding box center [321, 355] width 628 height 371
type input "7264.11"
click at [49, 142] on span "Yükleme Detayı" at bounding box center [28, 145] width 42 height 7
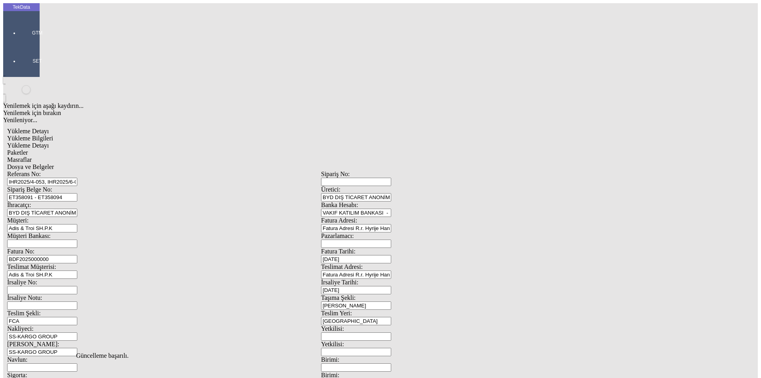
drag, startPoint x: 290, startPoint y: 42, endPoint x: 307, endPoint y: 46, distance: 17.5
click at [54, 163] on span "Dosya ve Belgeler" at bounding box center [30, 166] width 47 height 7
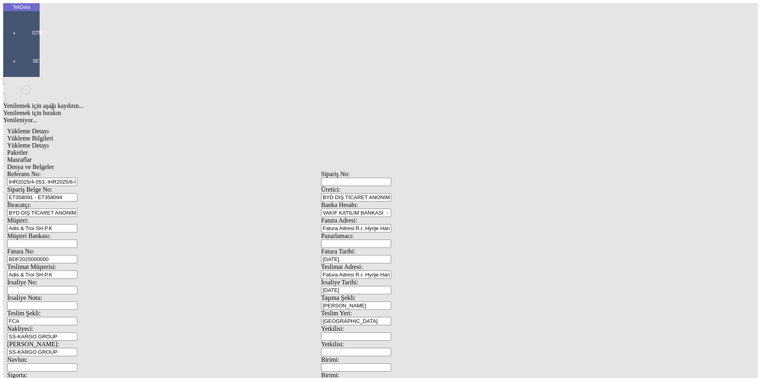
click at [53, 135] on span "Yükleme Bilgileri" at bounding box center [30, 138] width 46 height 7
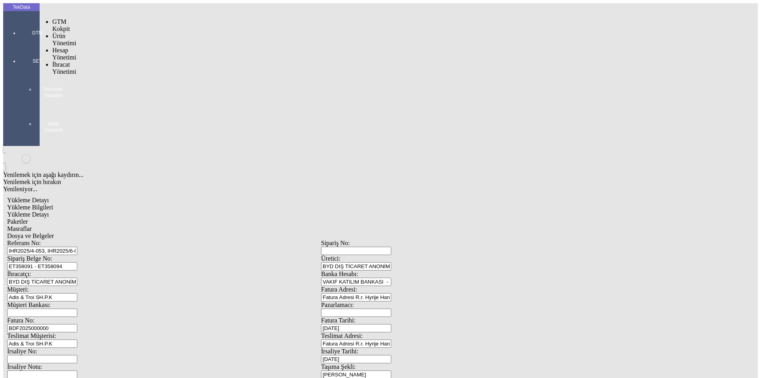
click at [19, 44] on div at bounding box center [37, 44] width 36 height 0
click at [54, 61] on span "İhracat Yönetimi" at bounding box center [64, 68] width 24 height 14
click at [121, 75] on span "Yüklemeler" at bounding box center [136, 78] width 30 height 7
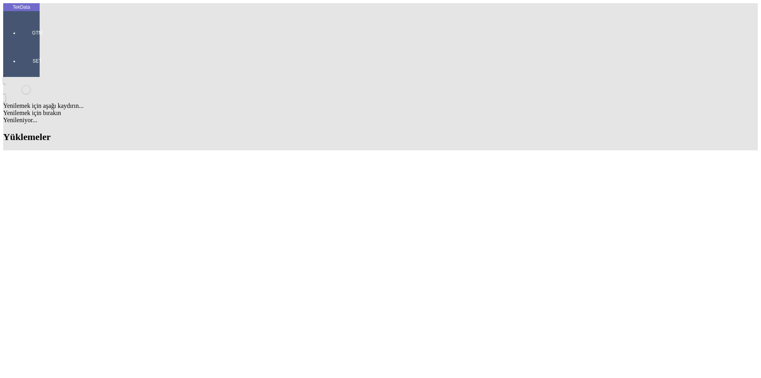
scroll to position [159, 0]
drag, startPoint x: 281, startPoint y: 96, endPoint x: 225, endPoint y: 99, distance: 56.3
copy td "ET357150 - ET357169"
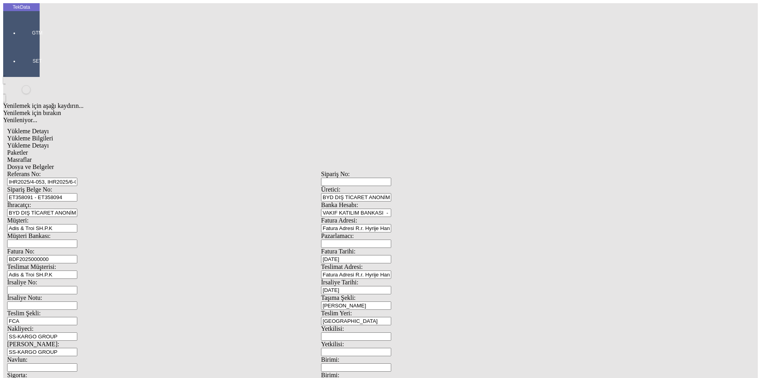
drag, startPoint x: 252, startPoint y: 59, endPoint x: 78, endPoint y: 52, distance: 174.5
click at [78, 170] on div "Referans No: IHR2025/4-053, IHR2025/6-002, 6-029, 7-023,7-033, 7-073, 7-080 Sip…" at bounding box center [321, 355] width 628 height 371
drag, startPoint x: 160, startPoint y: 73, endPoint x: 73, endPoint y: 68, distance: 87.3
click at [72, 186] on div "Sipariş Belge No: ET358091 - ET358094" at bounding box center [164, 193] width 314 height 15
